Goal: Task Accomplishment & Management: Manage account settings

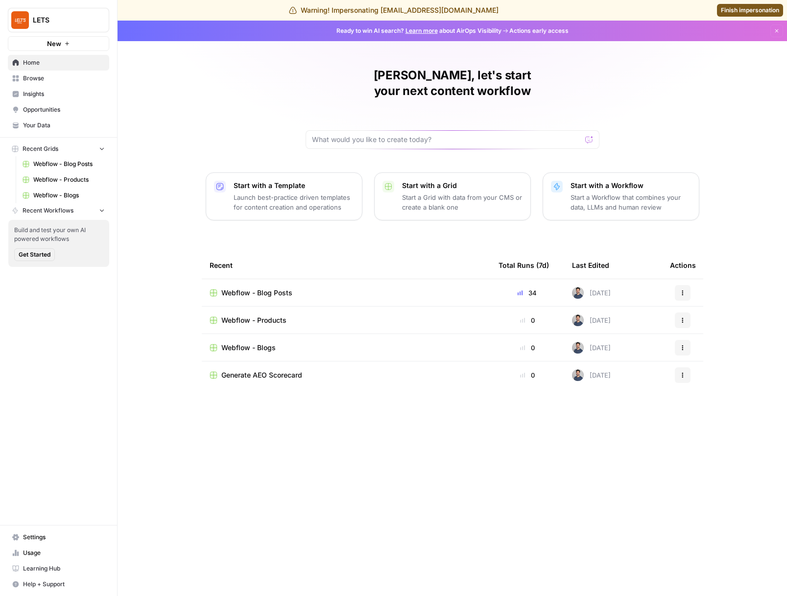
click at [43, 123] on span "Your Data" at bounding box center [64, 125] width 82 height 9
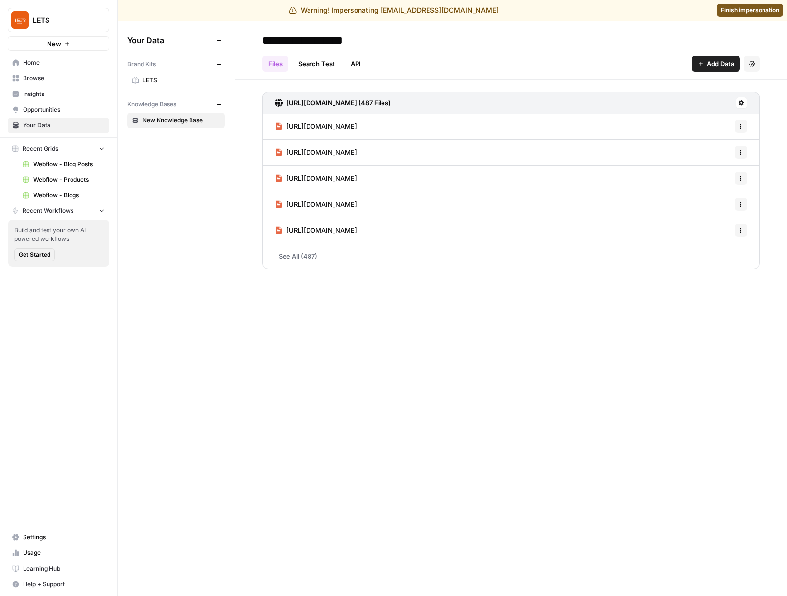
click at [32, 535] on span "Settings" at bounding box center [64, 537] width 82 height 9
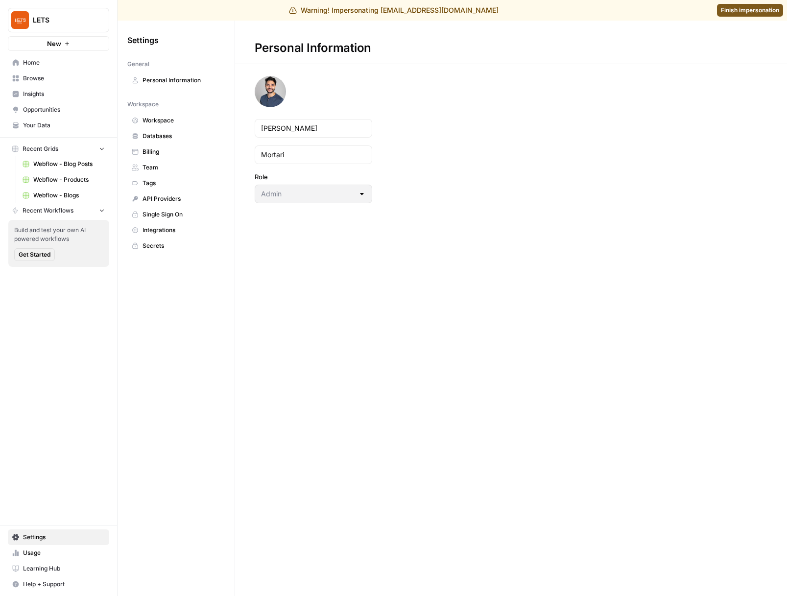
click at [157, 148] on span "Billing" at bounding box center [181, 151] width 78 height 9
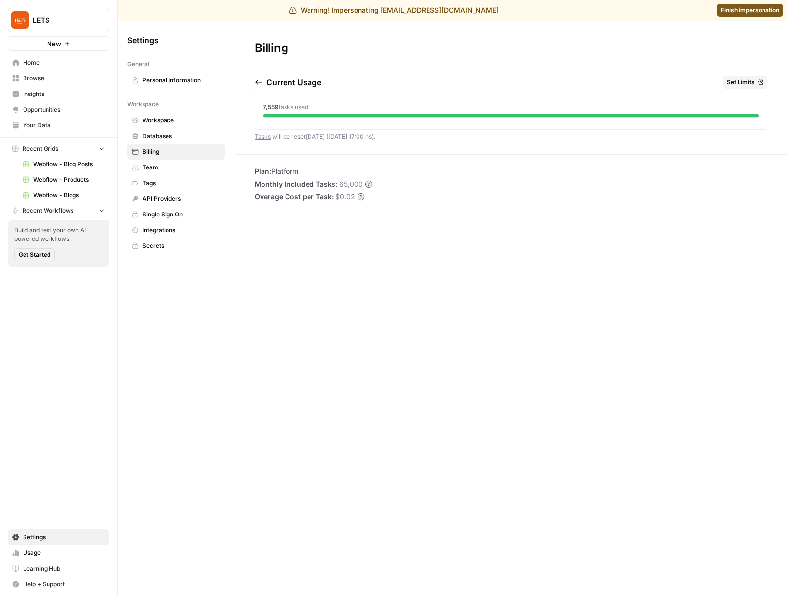
click at [747, 83] on span "Set Limits" at bounding box center [741, 82] width 28 height 9
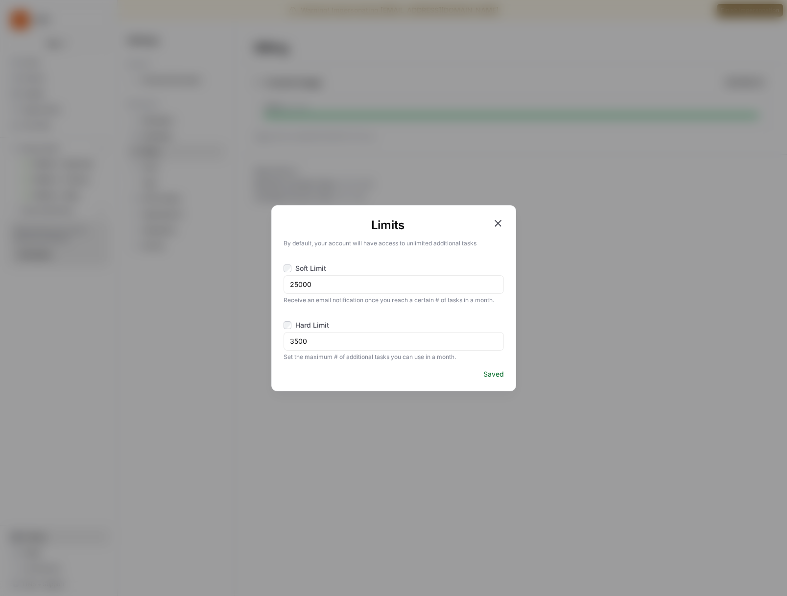
click at [498, 224] on icon "button" at bounding box center [498, 223] width 7 height 7
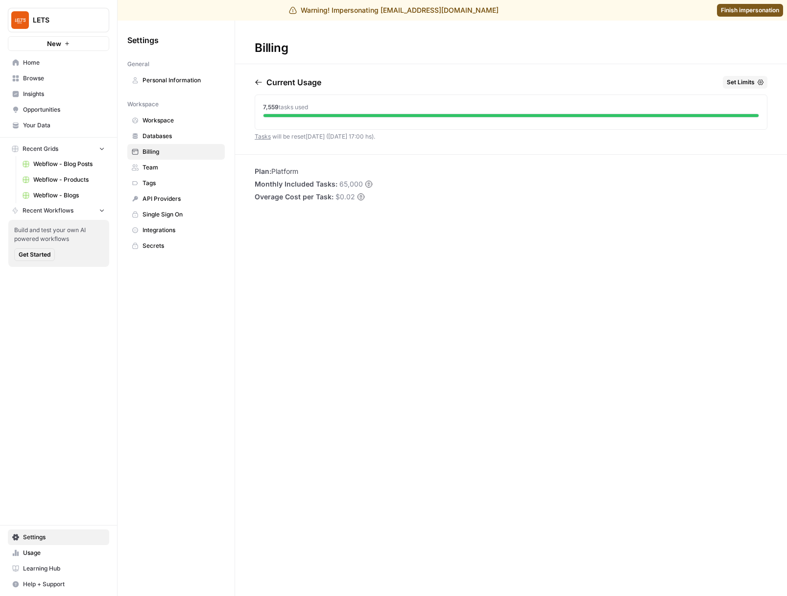
click at [750, 10] on span "Finish impersonation" at bounding box center [750, 10] width 58 height 9
